Goal: Book appointment/travel/reservation

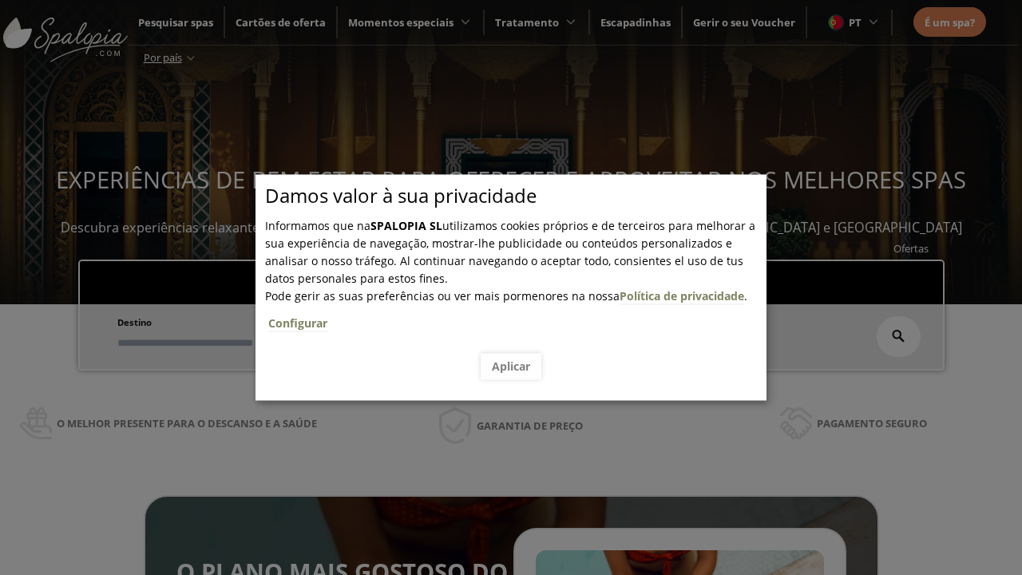
scroll to position [271, 0]
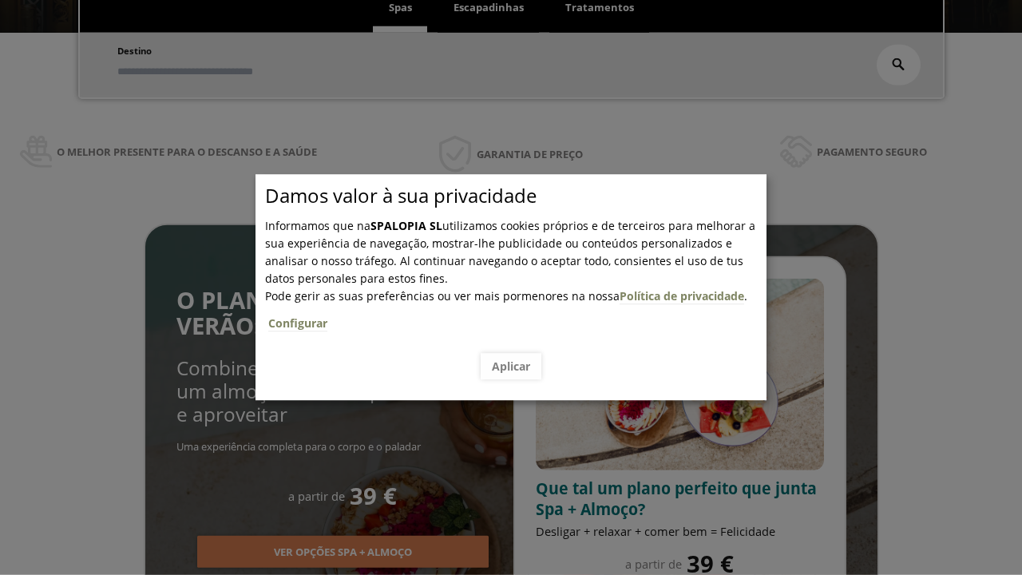
click at [489, 8] on span "Escapadinhas" at bounding box center [488, 7] width 70 height 14
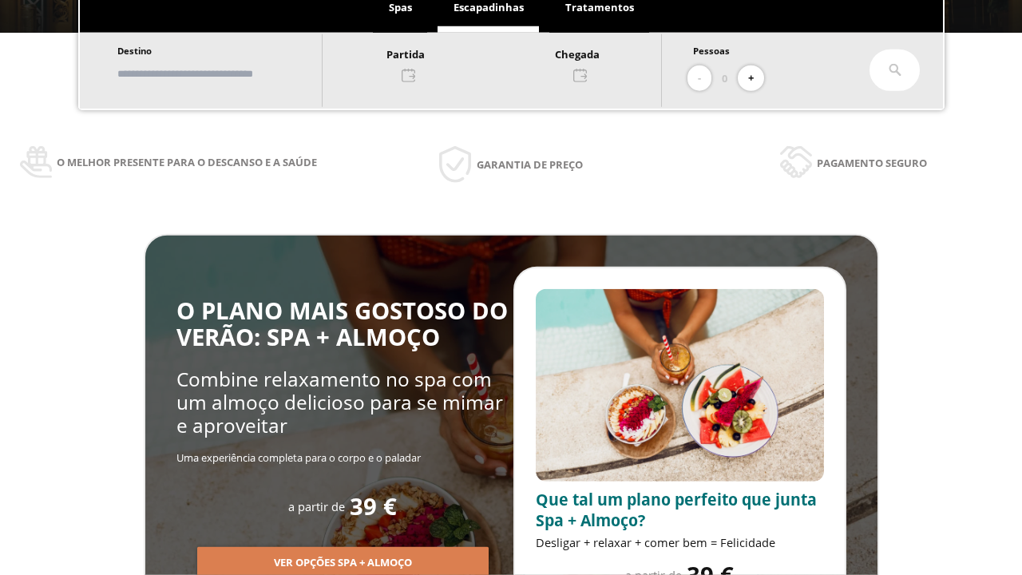
click at [225, 73] on input "text" at bounding box center [212, 74] width 199 height 28
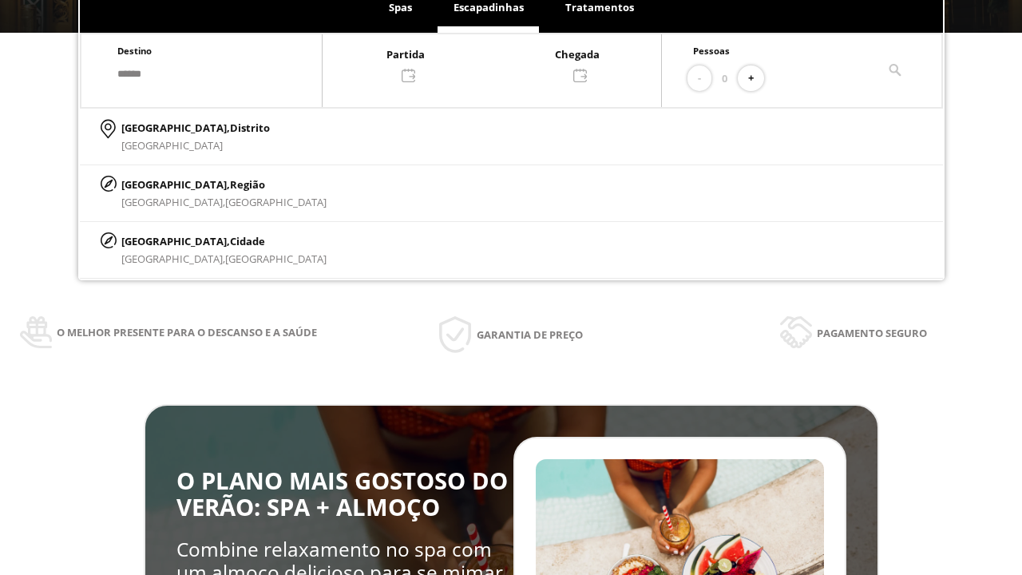
type input "******"
click at [160, 240] on p "[GEOGRAPHIC_DATA], Cidade" at bounding box center [223, 241] width 205 height 18
click at [508, 63] on div at bounding box center [491, 64] width 338 height 38
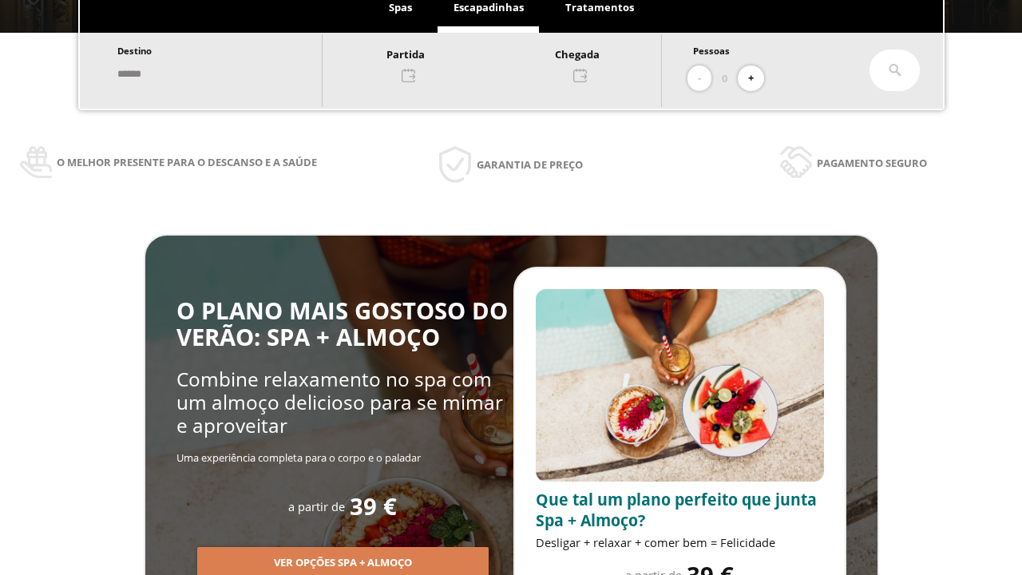
click at [326, 252] on div "16" at bounding box center [312, 238] width 28 height 28
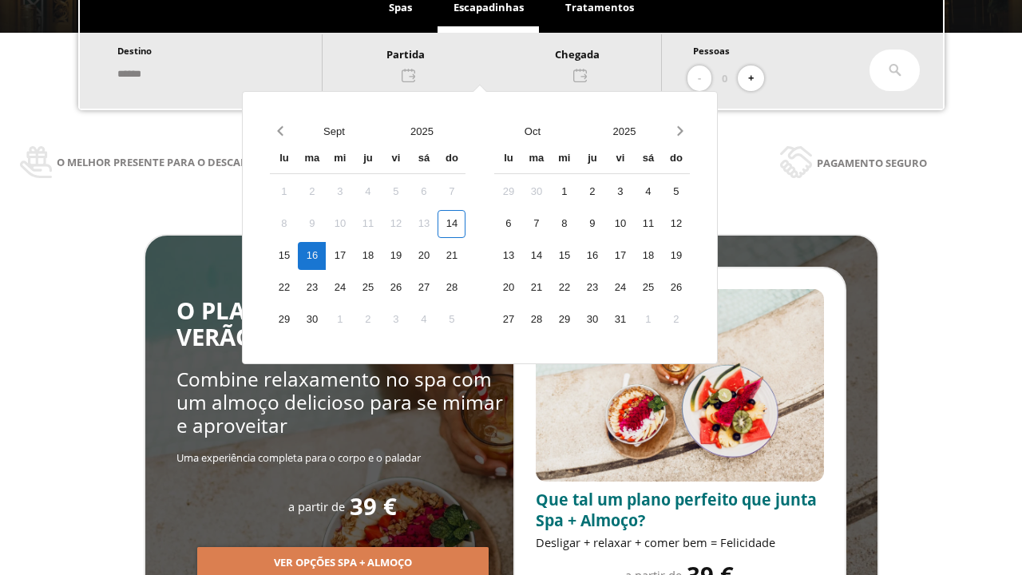
click at [354, 255] on div "17" at bounding box center [340, 256] width 28 height 28
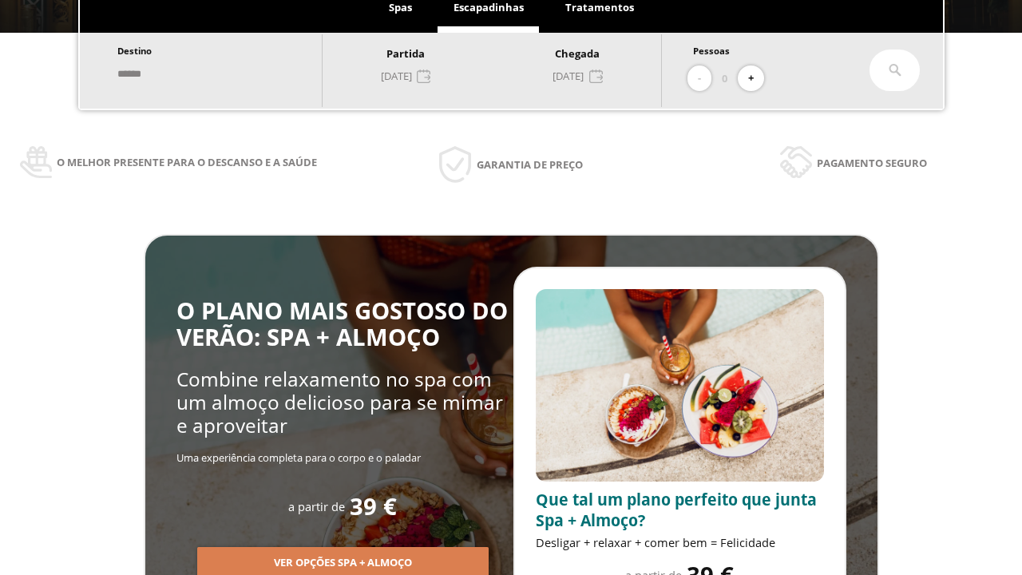
click at [756, 78] on button "+" at bounding box center [751, 78] width 26 height 26
click at [895, 70] on icon at bounding box center [894, 70] width 13 height 13
